Goal: Information Seeking & Learning: Learn about a topic

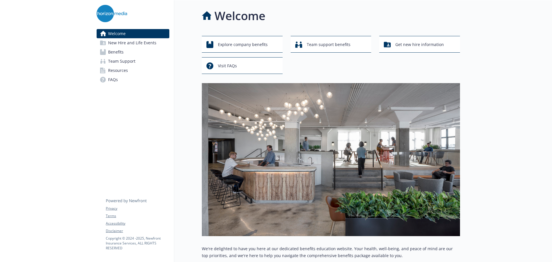
click at [132, 53] on link "Benefits" at bounding box center [133, 51] width 73 height 9
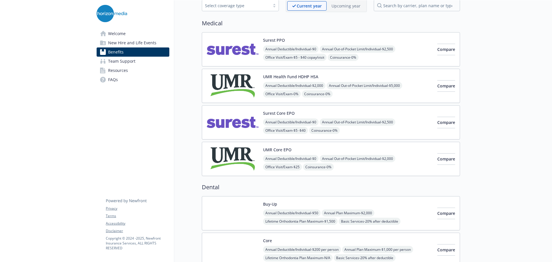
scroll to position [0, 1]
